Goal: Use online tool/utility: Utilize a website feature to perform a specific function

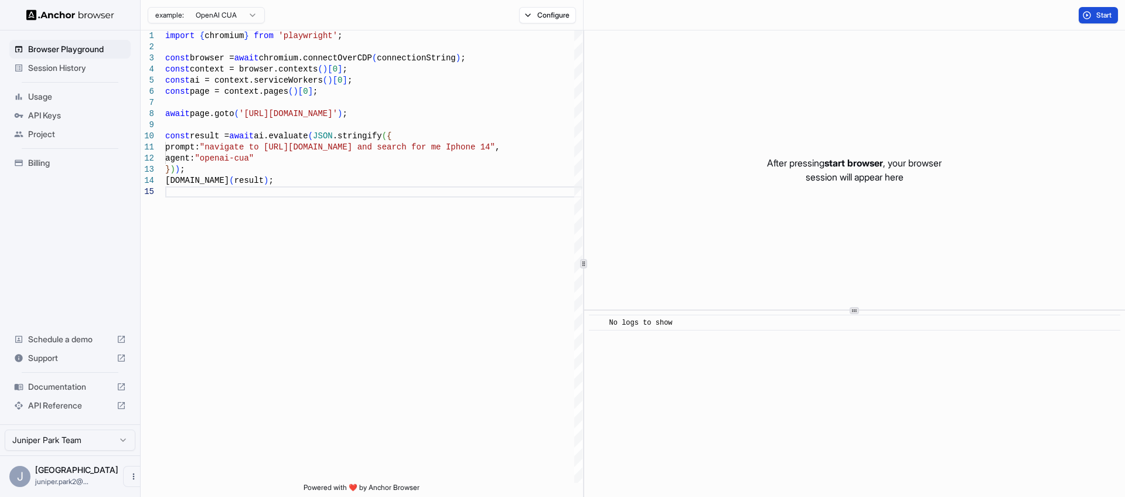
scroll to position [10, 0]
click at [315, 117] on div "import { chromium } from 'playwright' ; const browser = await chromium.connectO…" at bounding box center [373, 334] width 417 height 608
click at [335, 148] on div "import { chromium } from 'playwright' ; const browser = await chromium.connectO…" at bounding box center [373, 334] width 417 height 608
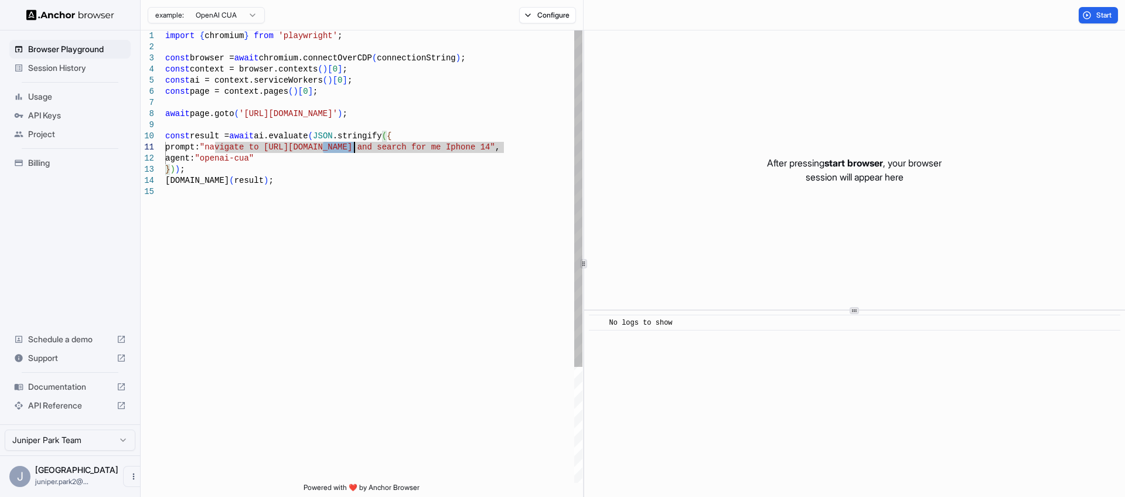
click at [335, 148] on div "import { chromium } from 'playwright' ; const browser = await chromium.connectO…" at bounding box center [373, 334] width 417 height 608
drag, startPoint x: 399, startPoint y: 148, endPoint x: 504, endPoint y: 151, distance: 105.5
click at [504, 151] on div "import { chromium } from 'playwright' ; const browser = await chromium.connectO…" at bounding box center [373, 334] width 417 height 608
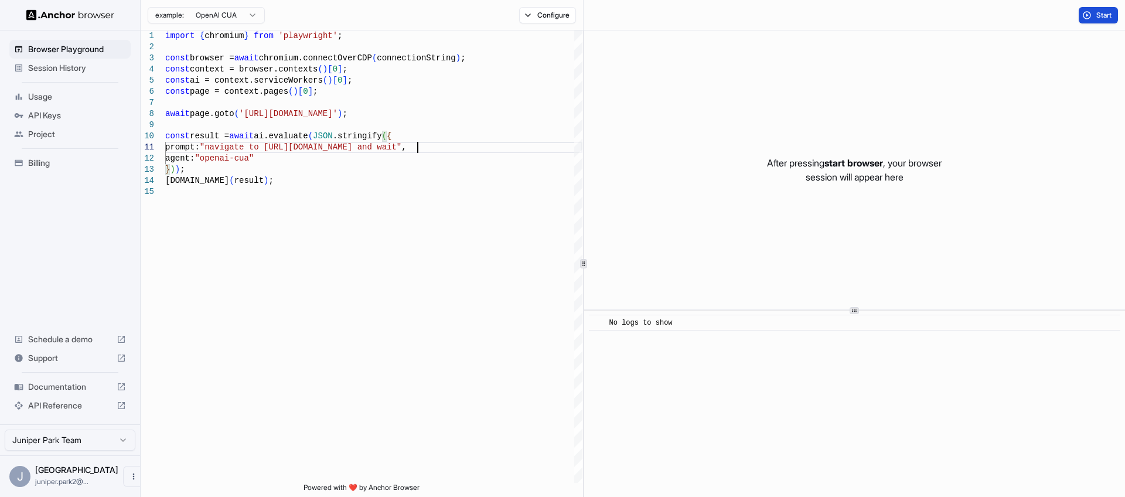
click at [1100, 20] on button "Start" at bounding box center [1098, 15] width 39 height 16
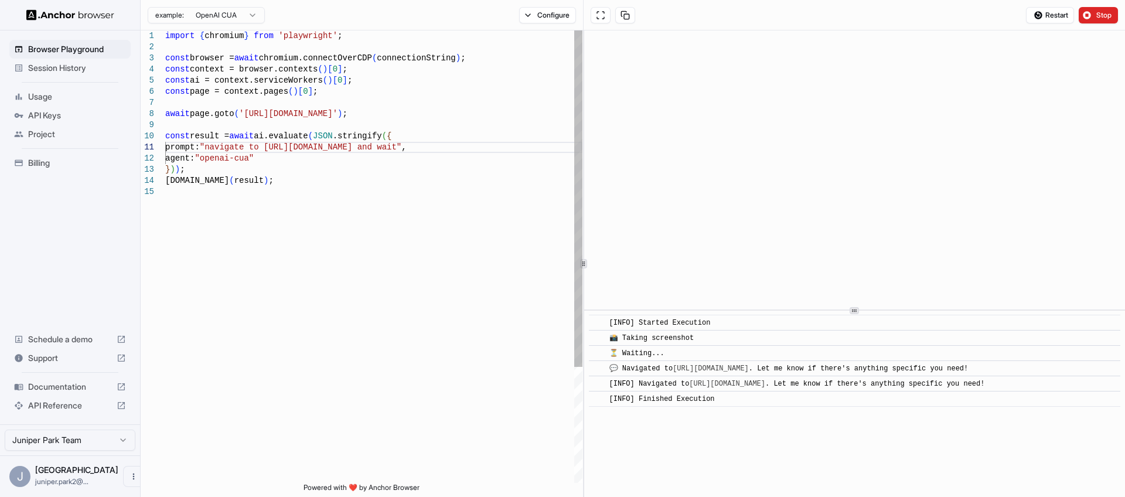
click at [400, 202] on div "import { chromium } from 'playwright' ; const browser = await chromium.connectO…" at bounding box center [373, 334] width 417 height 608
click at [247, 195] on div "import { chromium } from 'playwright' ; const browser = await chromium.connectO…" at bounding box center [373, 334] width 417 height 608
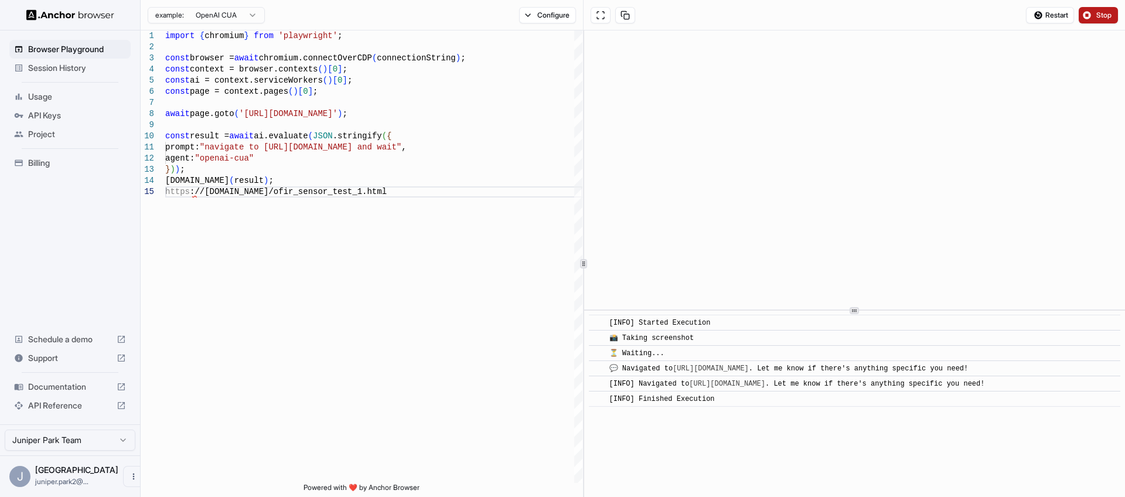
click at [1104, 18] on span "Stop" at bounding box center [1104, 15] width 16 height 9
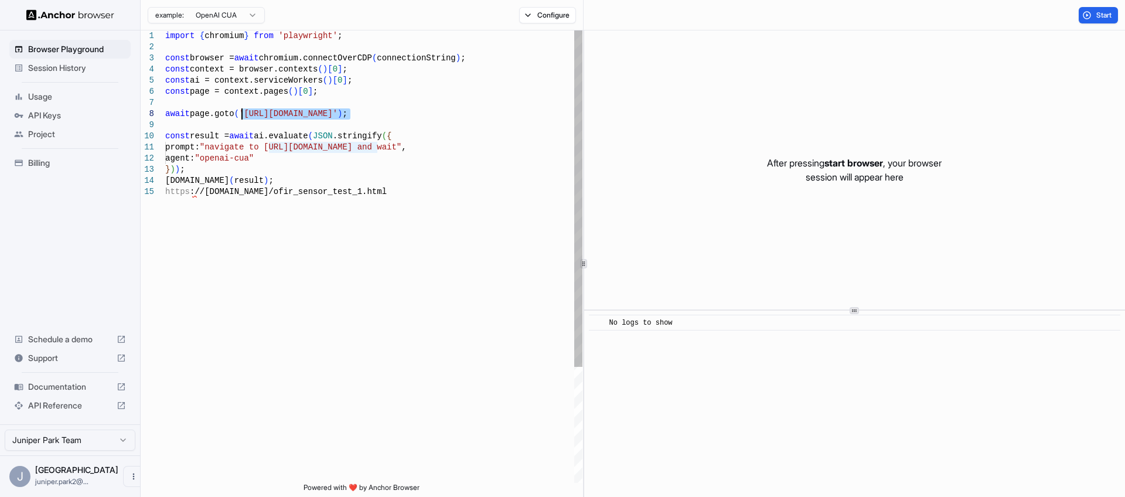
drag, startPoint x: 348, startPoint y: 114, endPoint x: 243, endPoint y: 114, distance: 105.5
click at [243, 114] on div "import { chromium } from 'playwright' ; const browser = await chromium.connectO…" at bounding box center [373, 334] width 417 height 608
drag, startPoint x: 374, startPoint y: 149, endPoint x: 270, endPoint y: 149, distance: 104.3
click at [270, 149] on div "import { chromium } from 'playwright' ; const browser = await chromium.connectO…" at bounding box center [373, 334] width 417 height 608
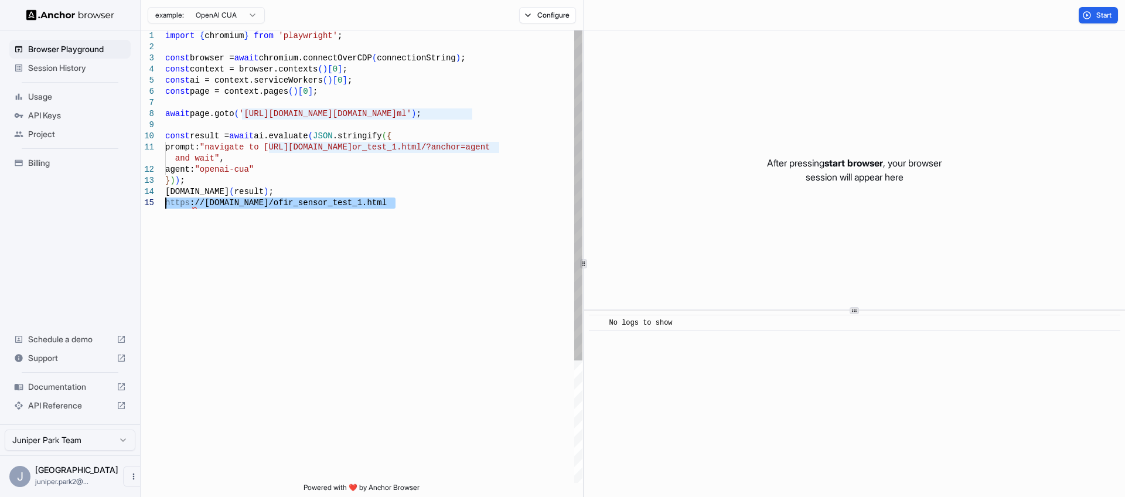
drag, startPoint x: 388, startPoint y: 201, endPoint x: 145, endPoint y: 209, distance: 242.7
click at [165, 209] on div "import { chromium } from 'playwright' ; const browser = await chromium.connectO…" at bounding box center [373, 339] width 417 height 619
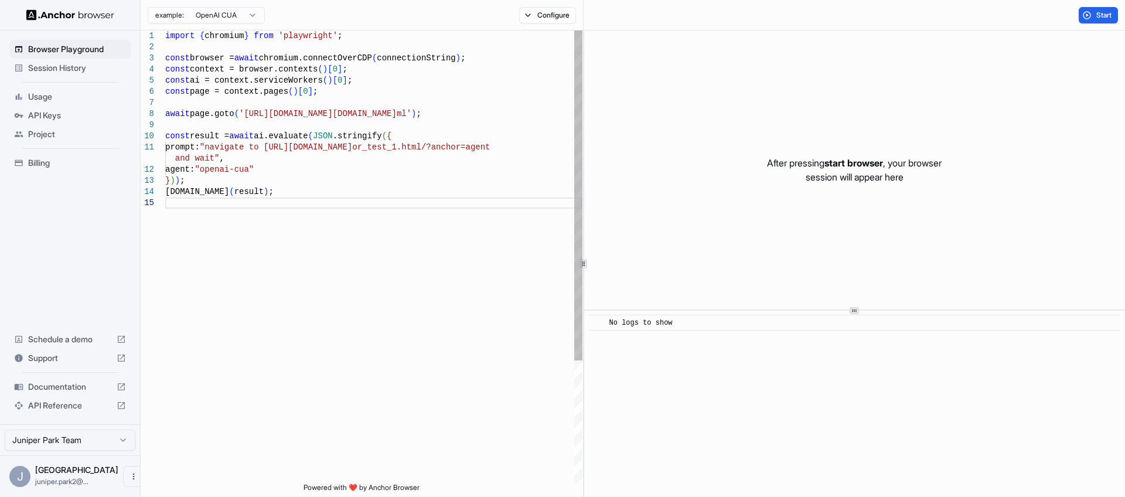
click at [471, 114] on div "import { chromium } from 'playwright' ; const browser = await chromium.connectO…" at bounding box center [373, 339] width 417 height 619
click at [1102, 13] on span "Start" at bounding box center [1104, 15] width 16 height 9
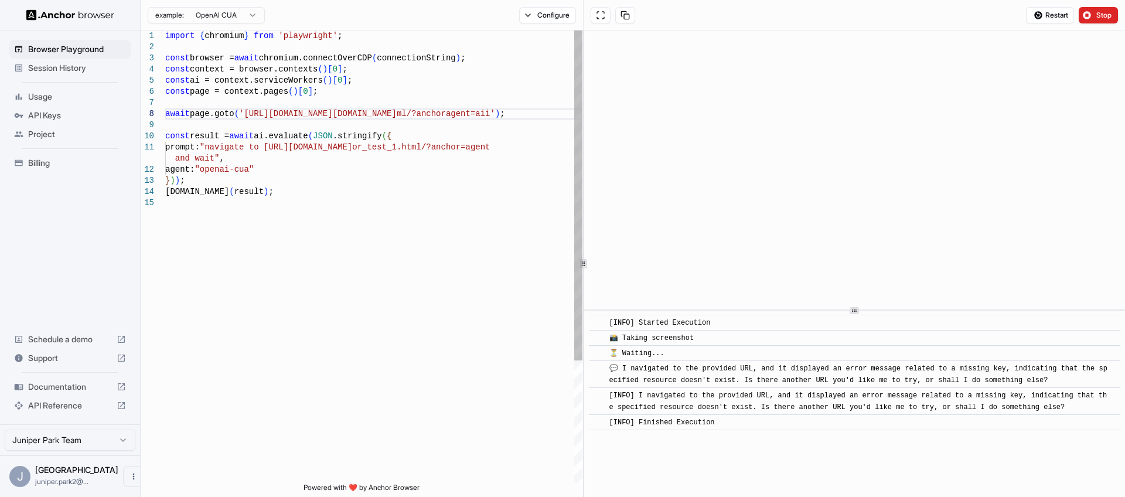
click at [475, 115] on div "import { chromium } from 'playwright' ; const browser = await chromium.connectO…" at bounding box center [373, 339] width 417 height 619
click at [504, 146] on div "import { chromium } from 'playwright' ; const browser = await chromium.connectO…" at bounding box center [373, 339] width 417 height 619
type textarea "**********"
click at [1103, 15] on span "Stop" at bounding box center [1104, 15] width 16 height 9
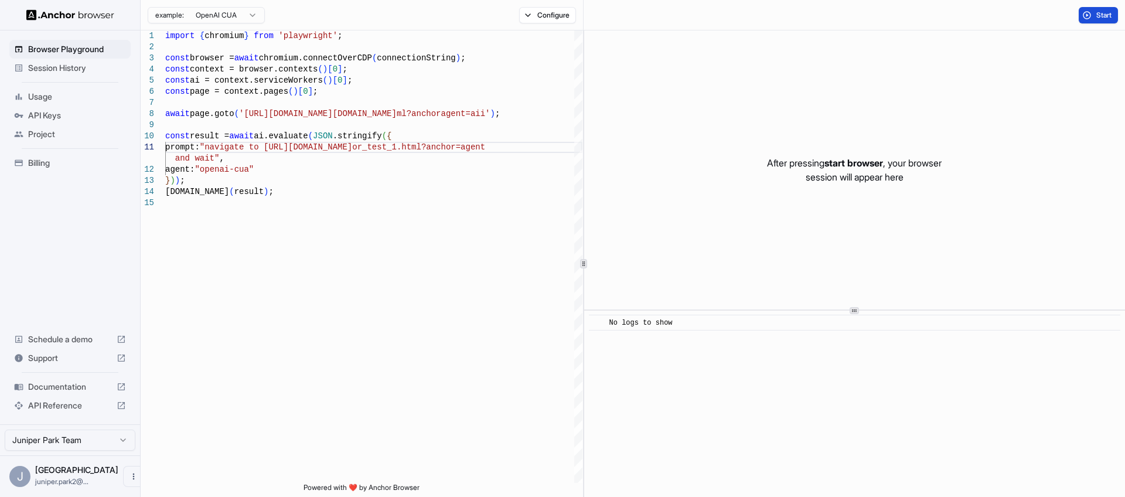
click at [1100, 15] on span "Start" at bounding box center [1104, 15] width 16 height 9
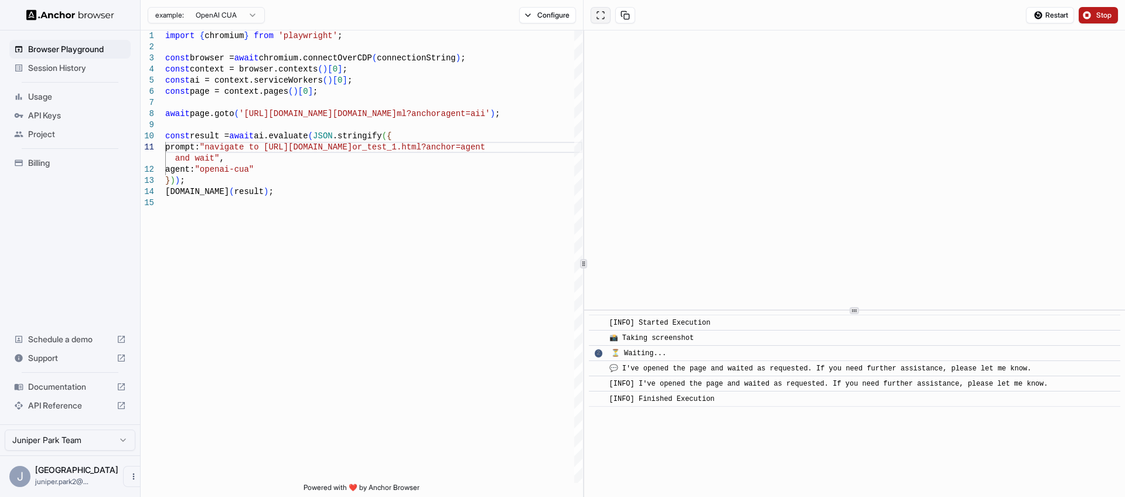
click at [606, 15] on button at bounding box center [601, 15] width 20 height 16
